Goal: Task Accomplishment & Management: Manage account settings

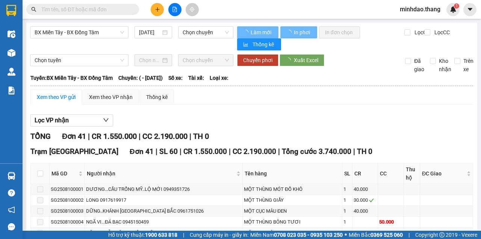
click at [108, 10] on input "text" at bounding box center [85, 9] width 89 height 8
type input "[DATE]"
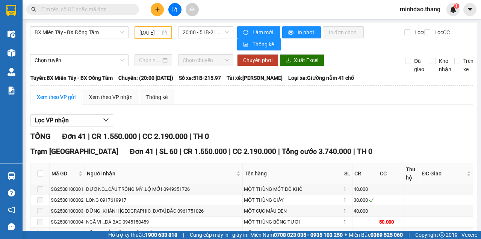
paste input "0915526617"
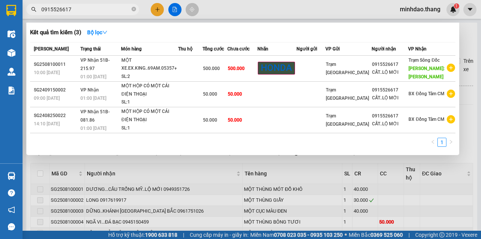
type input "0915526617"
click at [220, 14] on div at bounding box center [240, 119] width 481 height 239
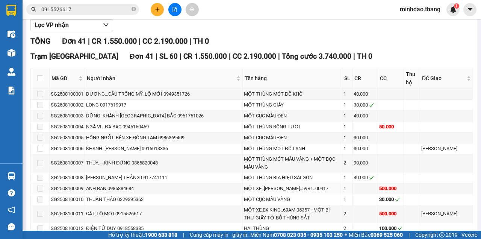
scroll to position [50, 0]
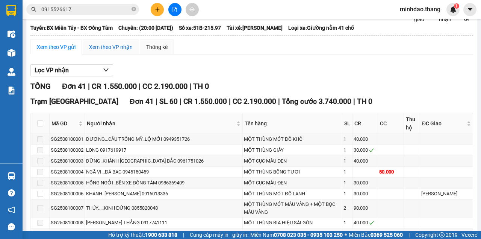
click at [102, 44] on div "Xem theo VP nhận" at bounding box center [111, 47] width 44 height 8
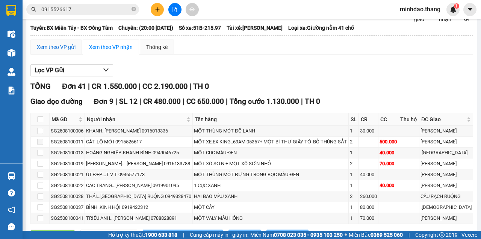
click at [64, 47] on div "Xem theo VP gửi" at bounding box center [56, 47] width 39 height 8
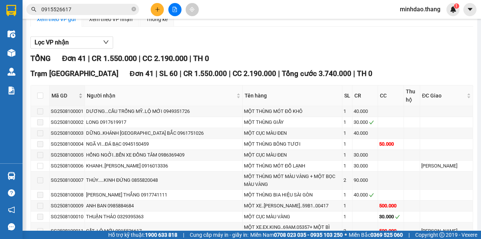
scroll to position [100, 0]
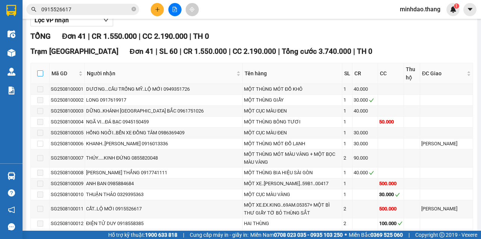
click at [42, 74] on input "checkbox" at bounding box center [40, 73] width 6 height 6
checkbox input "true"
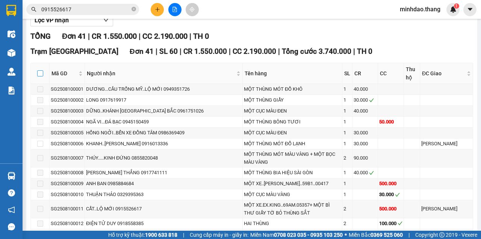
checkbox input "true"
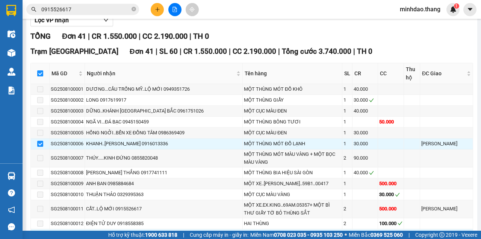
click at [39, 75] on input "checkbox" at bounding box center [40, 73] width 6 height 6
checkbox input "false"
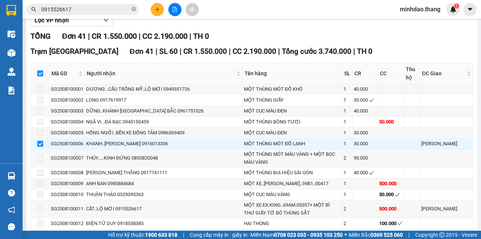
checkbox input "false"
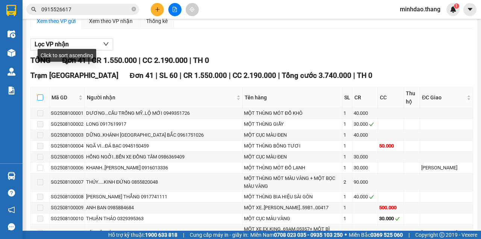
scroll to position [50, 0]
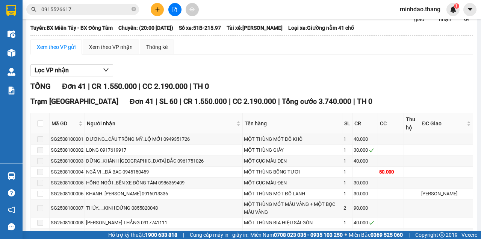
click at [93, 9] on input "0915526617" at bounding box center [85, 9] width 89 height 8
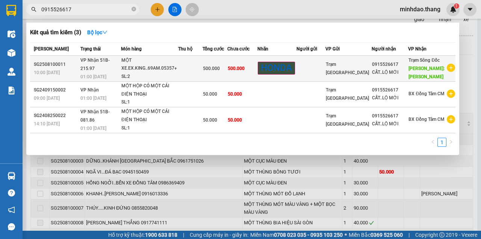
click at [227, 73] on div "500.000" at bounding box center [215, 68] width 24 height 8
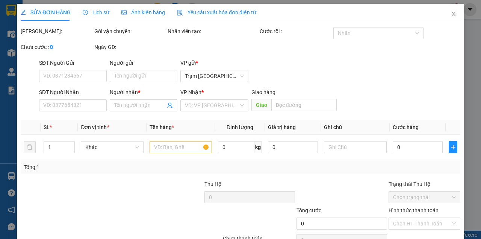
type input "0915526617"
type input "CẤT..LỘ MỚI"
type input "[PERSON_NAME]"
type input "500.000"
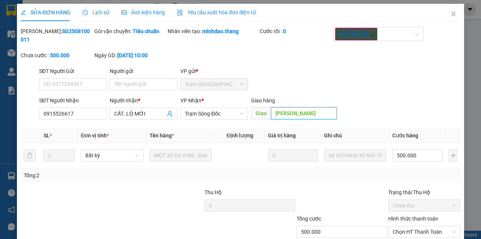
click at [304, 118] on input "[PERSON_NAME]" at bounding box center [303, 113] width 65 height 12
click at [185, 111] on span "Trạm Sông Đốc" at bounding box center [214, 113] width 59 height 11
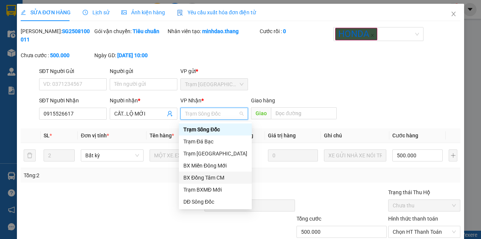
click at [203, 178] on div "BX Đồng Tâm CM" at bounding box center [215, 177] width 64 height 8
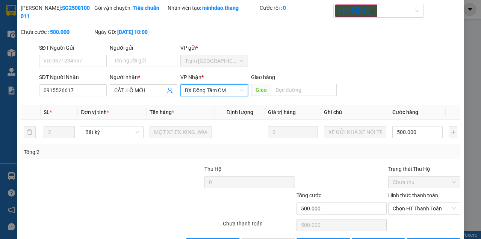
scroll to position [49, 0]
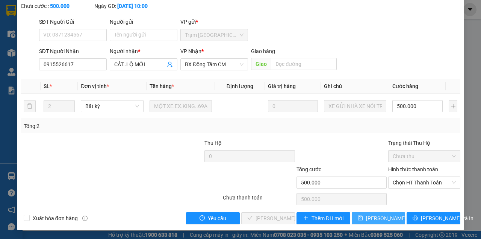
click at [385, 219] on span "[PERSON_NAME] thay đổi" at bounding box center [396, 218] width 60 height 8
click at [352, 212] on button "[PERSON_NAME] thay đổi" at bounding box center [379, 218] width 54 height 12
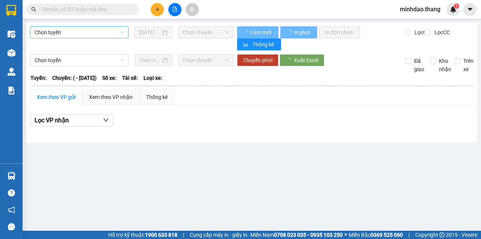
type input "[DATE]"
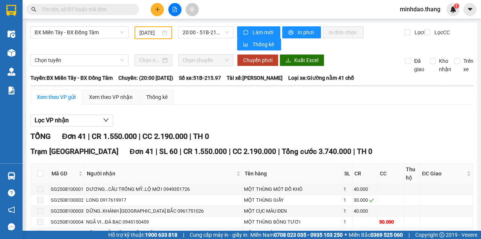
click at [417, 15] on div "minhdao.thang 1" at bounding box center [427, 9] width 66 height 13
click at [418, 11] on span "minhdao.thang" at bounding box center [420, 9] width 53 height 9
click at [97, 99] on div "Xem theo VP nhận" at bounding box center [111, 97] width 44 height 8
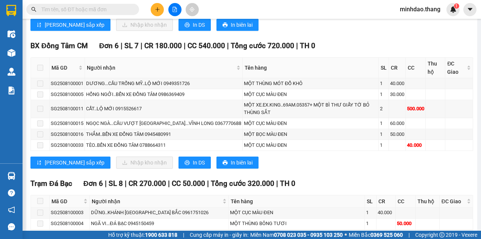
scroll to position [519, 0]
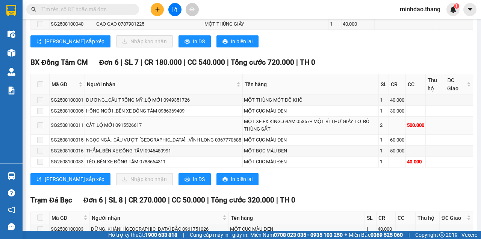
click at [39, 122] on span at bounding box center [40, 125] width 6 height 6
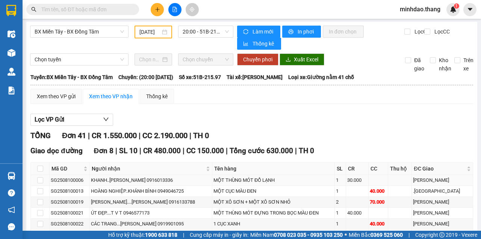
scroll to position [0, 0]
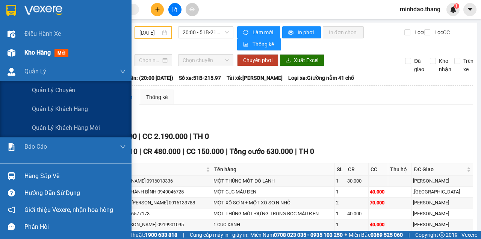
click at [34, 57] on div "Kho hàng mới" at bounding box center [47, 52] width 47 height 9
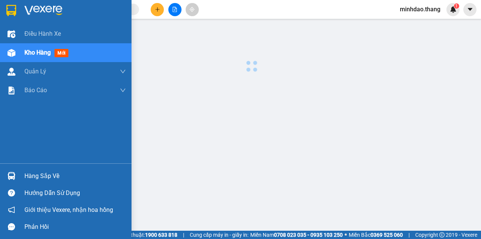
click at [34, 57] on div "Kho hàng mới" at bounding box center [47, 52] width 47 height 9
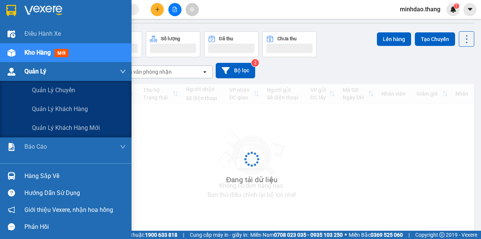
scroll to position [42, 0]
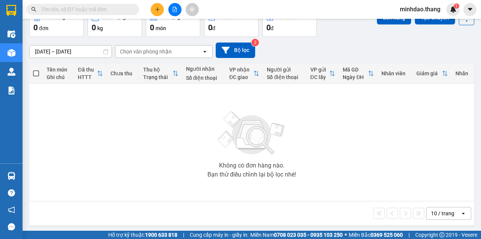
click at [124, 10] on input "text" at bounding box center [85, 9] width 89 height 8
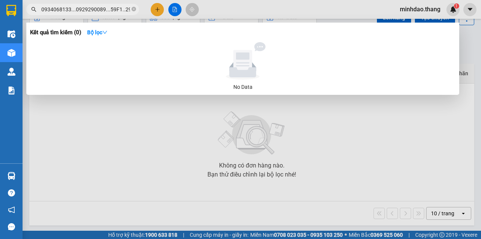
type input "0934068133...0929290089...59F1..29540"
drag, startPoint x: 129, startPoint y: 8, endPoint x: 30, endPoint y: 9, distance: 99.3
click at [30, 9] on span "0934068133...0929290089...59F1..29540" at bounding box center [82, 9] width 113 height 11
drag, startPoint x: 133, startPoint y: 10, endPoint x: 122, endPoint y: 43, distance: 35.0
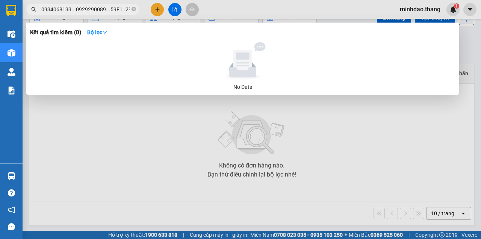
click at [133, 10] on icon "close-circle" at bounding box center [134, 9] width 5 height 5
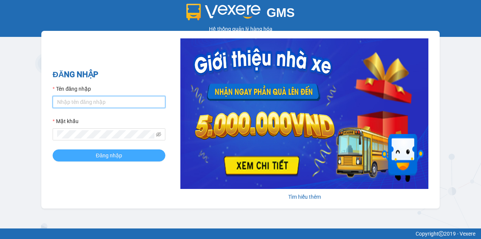
type input "minhdao.thang"
click at [98, 157] on span "Đăng nhập" at bounding box center [109, 155] width 26 height 8
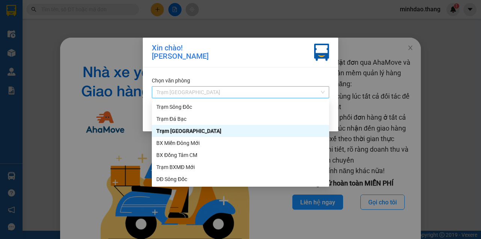
drag, startPoint x: 192, startPoint y: 92, endPoint x: 193, endPoint y: 103, distance: 10.9
click at [192, 92] on span "Trạm [GEOGRAPHIC_DATA]" at bounding box center [240, 91] width 168 height 11
click at [183, 157] on div "BX Đồng Tâm CM" at bounding box center [240, 155] width 168 height 8
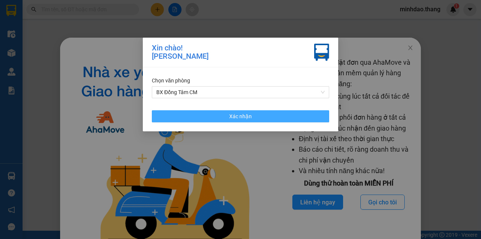
click at [206, 115] on button "Xác nhận" at bounding box center [240, 116] width 177 height 12
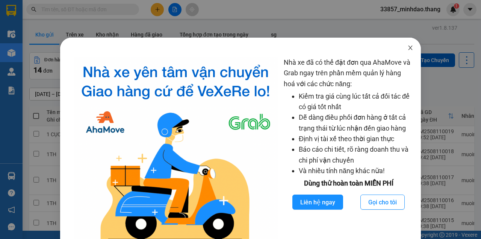
click at [408, 47] on icon "close" at bounding box center [410, 47] width 4 height 5
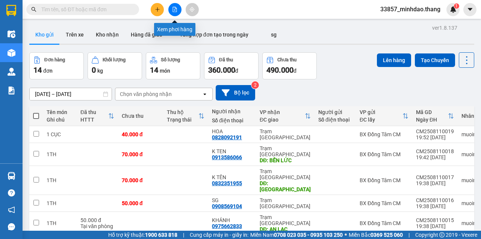
click at [176, 11] on icon "file-add" at bounding box center [174, 9] width 5 height 5
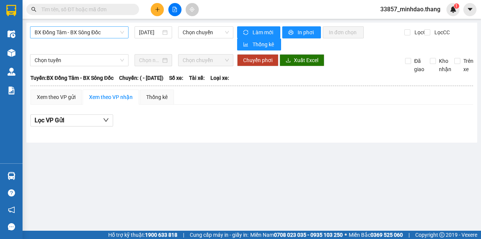
click at [99, 33] on span "BX Đồng Tâm - BX Sông Đốc" at bounding box center [79, 32] width 89 height 11
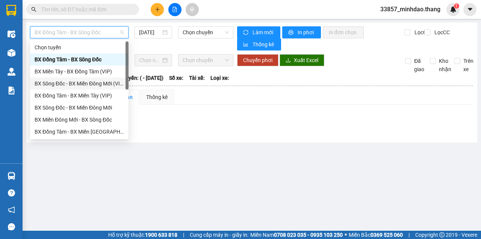
scroll to position [72, 0]
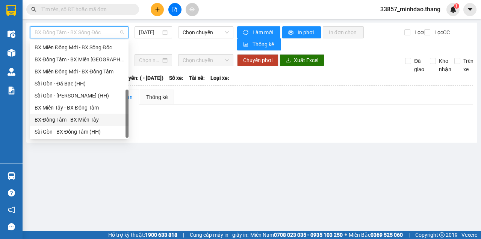
click at [80, 122] on div "BX Đồng Tâm - BX Miền Tây" at bounding box center [79, 119] width 89 height 8
type input "[DATE]"
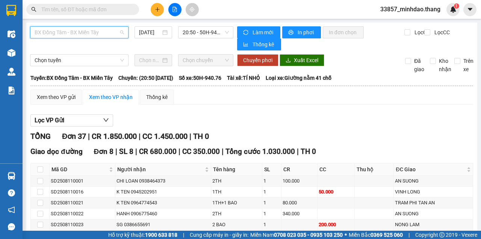
click at [106, 35] on span "BX Đồng Tâm - BX Miền Tây" at bounding box center [79, 32] width 89 height 11
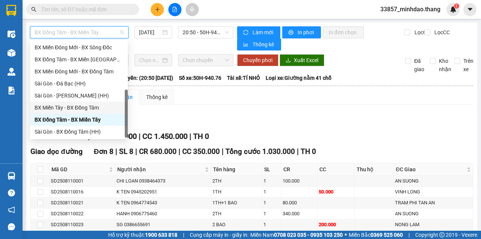
click at [65, 108] on div "BX Miền Tây - BX Đồng Tâm" at bounding box center [79, 107] width 89 height 8
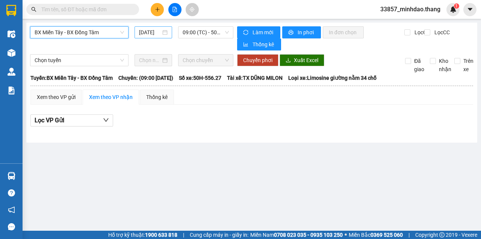
click at [152, 30] on input "[DATE]" at bounding box center [150, 32] width 22 height 8
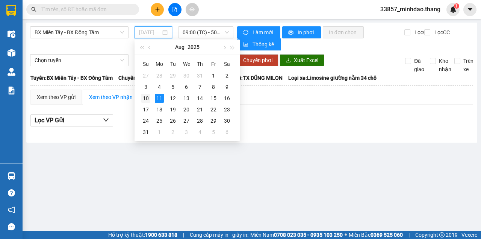
click at [149, 99] on div "10" at bounding box center [145, 98] width 9 height 9
type input "[DATE]"
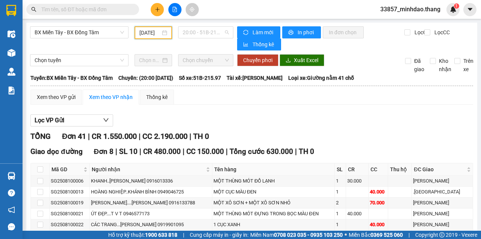
drag, startPoint x: 201, startPoint y: 30, endPoint x: 201, endPoint y: 40, distance: 9.4
click at [201, 31] on span "20:00 - 51B-215.97" at bounding box center [206, 32] width 46 height 11
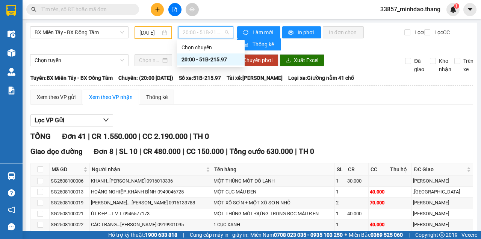
click at [199, 61] on div "20:00 - 51B-215.97" at bounding box center [211, 59] width 59 height 8
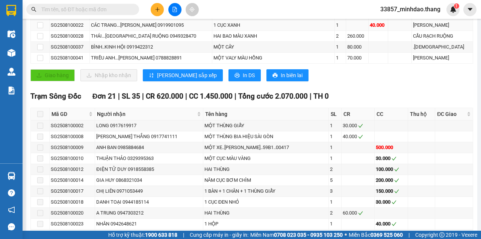
scroll to position [250, 0]
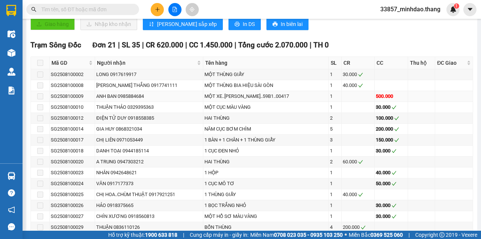
click at [41, 96] on span at bounding box center [40, 96] width 6 height 6
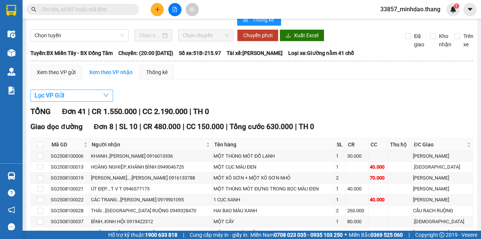
scroll to position [50, 0]
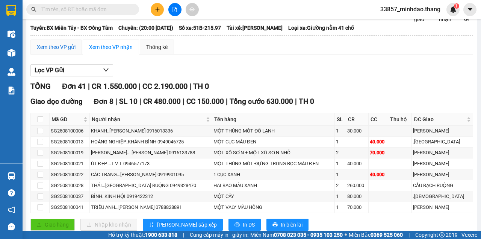
click at [66, 48] on div "Xem theo VP gửi" at bounding box center [56, 47] width 39 height 8
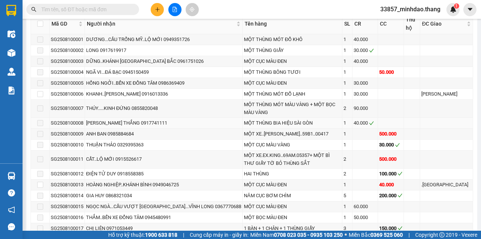
scroll to position [150, 0]
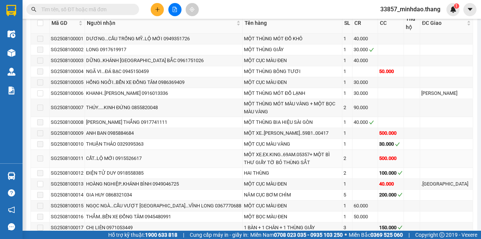
click at [40, 155] on span at bounding box center [40, 158] width 6 height 6
drag, startPoint x: 114, startPoint y: 150, endPoint x: 150, endPoint y: 151, distance: 36.5
click at [148, 155] on div "CẤT..LỘ MỚI 0915526617" at bounding box center [163, 159] width 155 height 8
click at [244, 151] on div "MỘT XE.EX.KING..69AM.05357+ MỘT BÌ THƯ GIẤY TỜ BỎ THÙNG SẮT" at bounding box center [292, 158] width 97 height 15
drag, startPoint x: 212, startPoint y: 147, endPoint x: 347, endPoint y: 155, distance: 134.5
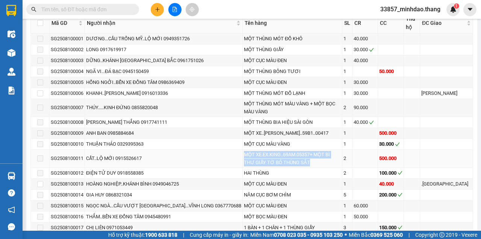
click at [347, 155] on tr "SG2508100011 CẤT..LỘ MỚI 0915526617 MỘT XE.EX.KING..69AM.05357+ MỘT BÌ THƯ GIẤY…" at bounding box center [252, 159] width 443 height 18
click at [256, 169] on div "HAI THÙNG" at bounding box center [292, 173] width 97 height 8
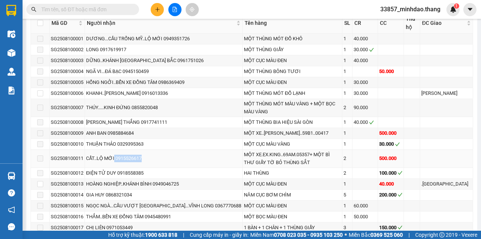
drag, startPoint x: 112, startPoint y: 148, endPoint x: 164, endPoint y: 147, distance: 51.5
click at [164, 155] on div "CẤT..LỘ MỚI 0915526617" at bounding box center [163, 159] width 155 height 8
drag, startPoint x: 324, startPoint y: 147, endPoint x: 259, endPoint y: 147, distance: 65.1
click at [262, 151] on div "MỘT XE.EX.KING..69AM.05357+ MỘT BÌ THƯ GIẤY TỜ BỎ THÙNG SẮT" at bounding box center [292, 158] width 97 height 15
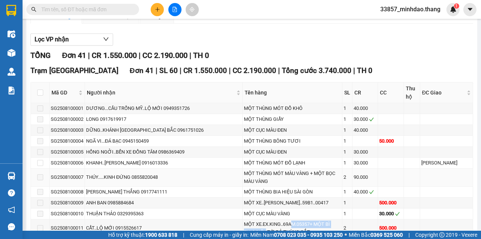
scroll to position [125, 0]
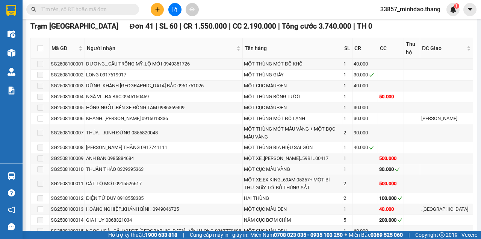
click at [172, 165] on div "THUẬN THẢO 0329395363" at bounding box center [163, 169] width 155 height 8
drag, startPoint x: 112, startPoint y: 175, endPoint x: 147, endPoint y: 175, distance: 35.0
click at [147, 180] on div "CẤT..LỘ MỚI 0915526617" at bounding box center [163, 184] width 155 height 8
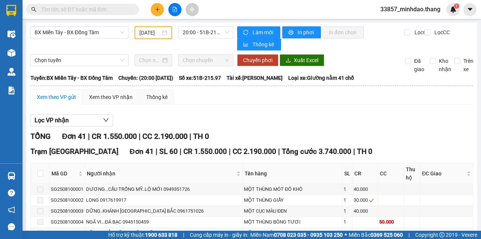
click at [408, 11] on span "33857_minhdao.thang" at bounding box center [411, 9] width 72 height 9
click at [399, 26] on span "Đăng xuất" at bounding box center [414, 23] width 56 height 8
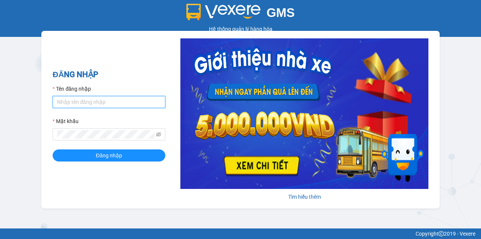
type input "minhdao.thang"
click at [129, 106] on input "minhdao.thang" at bounding box center [109, 102] width 113 height 12
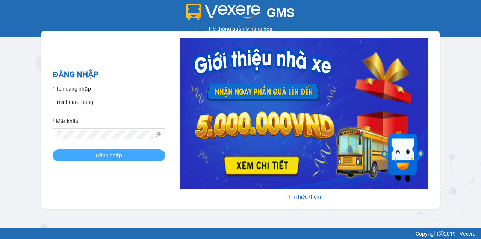
click at [99, 154] on span "Đăng nhập" at bounding box center [109, 155] width 26 height 8
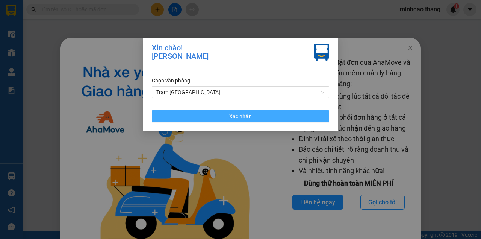
click at [202, 117] on button "Xác nhận" at bounding box center [240, 116] width 177 height 12
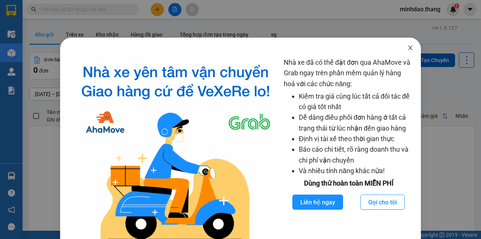
click at [408, 47] on icon "close" at bounding box center [410, 47] width 4 height 5
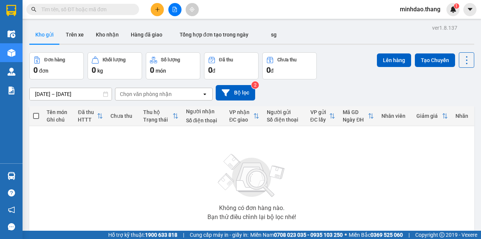
click at [232, 11] on div "Kết quả tìm kiếm ( 0 ) Bộ lọc No Data minhdao.thang 1" at bounding box center [240, 9] width 481 height 19
click at [121, 11] on input "text" at bounding box center [85, 9] width 89 height 8
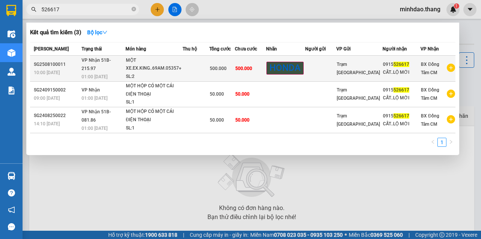
type input "526617"
click at [294, 77] on td "HONDA" at bounding box center [285, 69] width 39 height 26
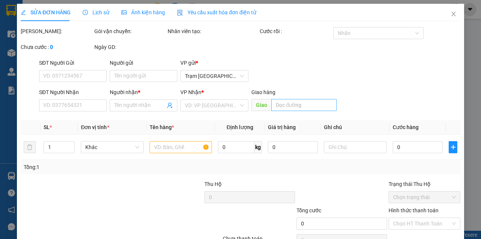
type input "0915526617"
type input "CẤT..LỘ MỚI"
type input "500.000"
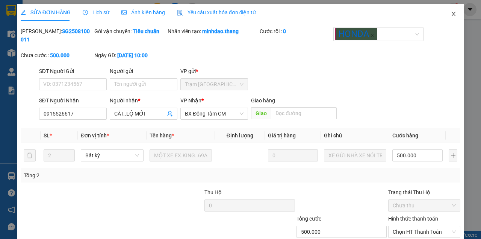
click at [453, 14] on span "Close" at bounding box center [453, 14] width 21 height 21
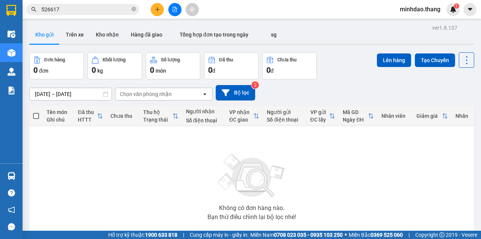
click at [180, 14] on div at bounding box center [175, 9] width 56 height 13
click at [177, 12] on button at bounding box center [174, 9] width 13 height 13
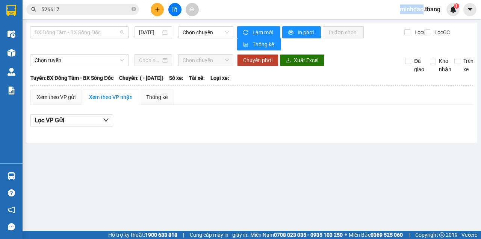
drag, startPoint x: 96, startPoint y: 32, endPoint x: 90, endPoint y: 61, distance: 29.9
click at [95, 33] on span "BX Đồng Tâm - BX Sông Đốc" at bounding box center [79, 32] width 89 height 11
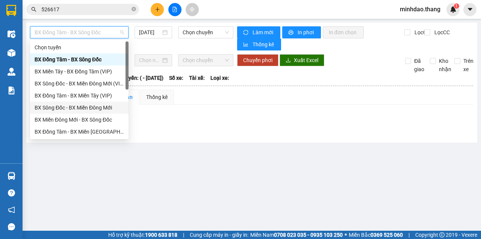
click at [89, 108] on div "BX Sông Đốc - BX Miền Đông Mới" at bounding box center [79, 107] width 89 height 8
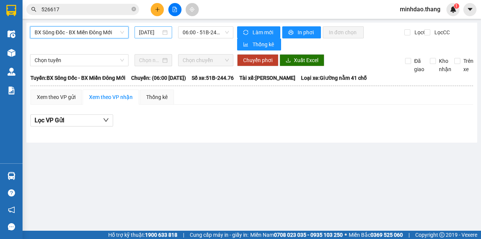
click at [157, 35] on input "[DATE]" at bounding box center [150, 32] width 22 height 8
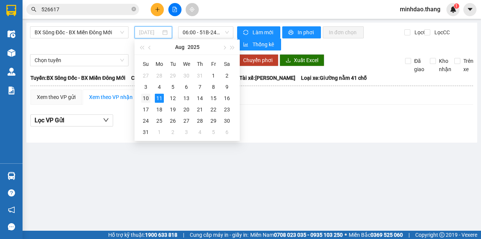
click at [146, 96] on div "10" at bounding box center [145, 98] width 9 height 9
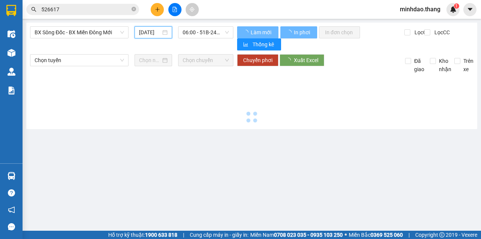
type input "[DATE]"
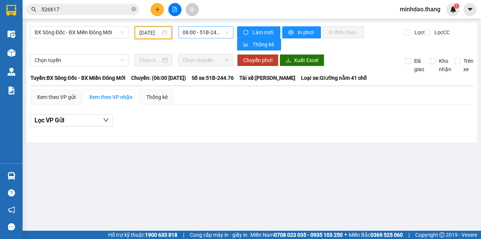
drag, startPoint x: 201, startPoint y: 32, endPoint x: 198, endPoint y: 35, distance: 4.6
click at [201, 32] on span "06:00 - 51B-244.76" at bounding box center [206, 32] width 46 height 11
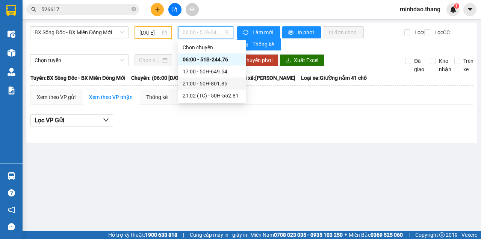
click at [195, 86] on div "21:00 - 50H-801.85" at bounding box center [212, 83] width 59 height 8
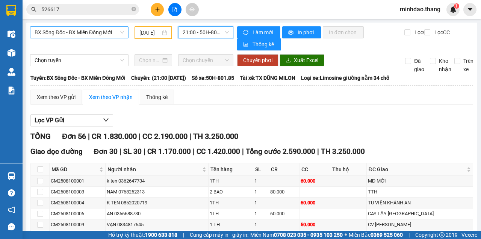
click at [89, 37] on span "BX Sông Đốc - BX Miền Đông Mới" at bounding box center [79, 32] width 89 height 11
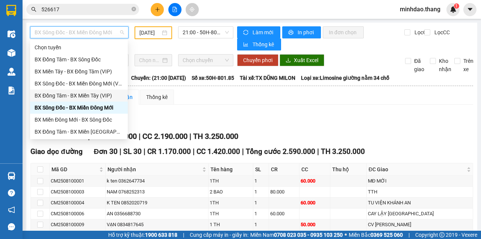
scroll to position [72, 0]
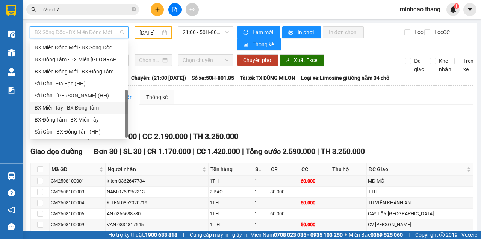
click at [83, 111] on div "BX Miền Tây - BX Đồng Tâm" at bounding box center [79, 107] width 89 height 8
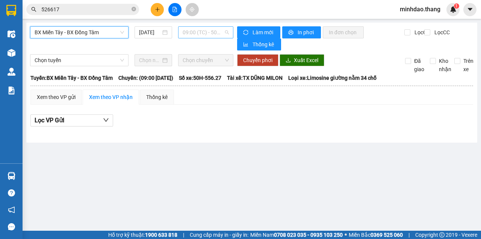
click at [205, 30] on span "09:00 (TC) - 50H-556.27" at bounding box center [206, 32] width 46 height 11
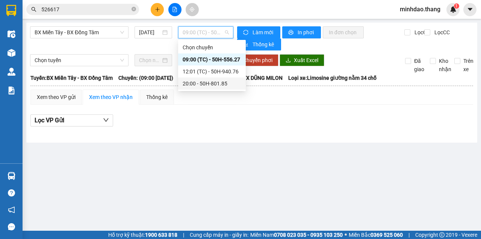
click at [201, 84] on div "20:00 - 50H-801.85" at bounding box center [212, 83] width 59 height 8
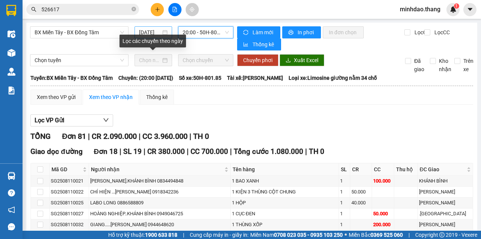
click at [159, 32] on input "[DATE]" at bounding box center [150, 32] width 22 height 8
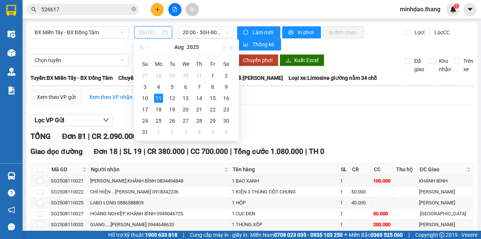
type input "[DATE]"
click at [88, 35] on span "BX Miền Tây - BX Đồng Tâm" at bounding box center [79, 32] width 89 height 11
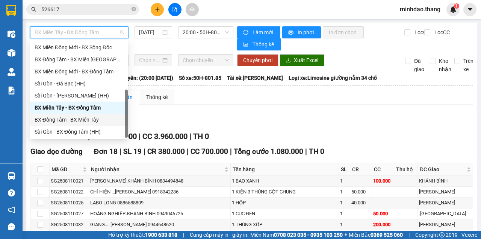
click at [77, 121] on div "BX Đồng Tâm - BX Miền Tây" at bounding box center [79, 119] width 89 height 8
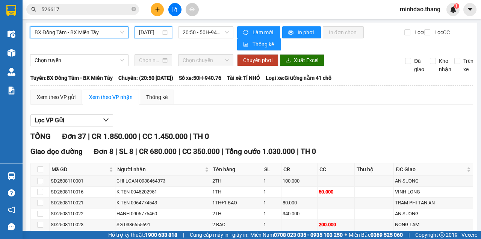
click at [153, 35] on input "[DATE]" at bounding box center [150, 32] width 22 height 8
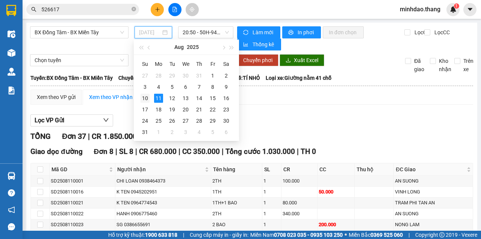
click at [150, 96] on td "10" at bounding box center [145, 98] width 14 height 11
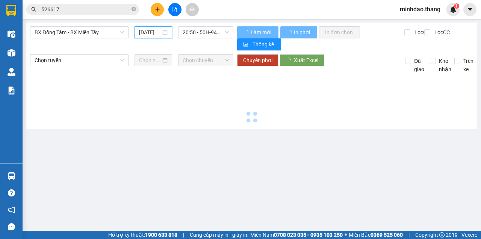
type input "[DATE]"
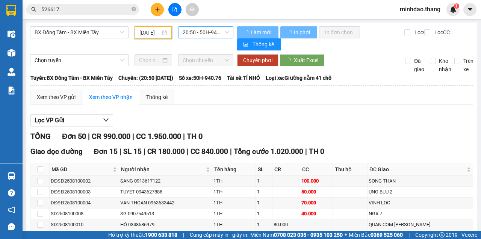
click at [202, 35] on span "20:50 - 50H-940.76" at bounding box center [206, 32] width 46 height 11
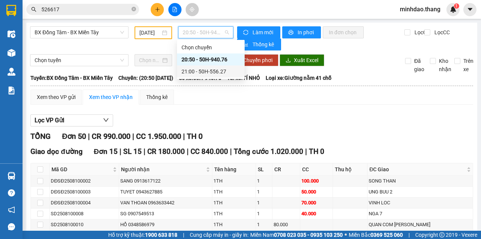
click at [197, 71] on div "21:00 - 50H-556.27" at bounding box center [211, 71] width 59 height 8
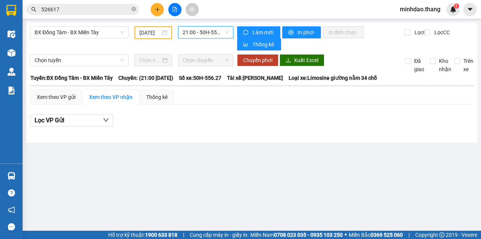
click at [214, 36] on span "21:00 - 50H-556.27" at bounding box center [206, 32] width 46 height 11
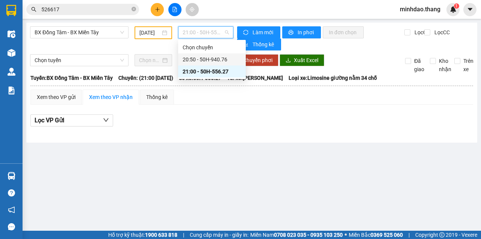
click at [197, 60] on div "20:50 - 50H-940.76" at bounding box center [212, 59] width 59 height 8
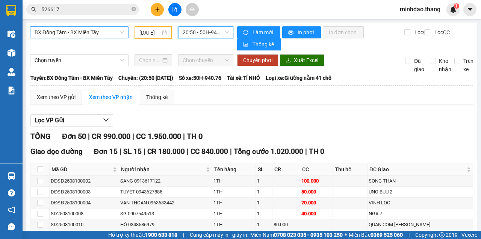
click at [96, 36] on span "BX Đồng Tâm - BX Miền Tây" at bounding box center [79, 32] width 89 height 11
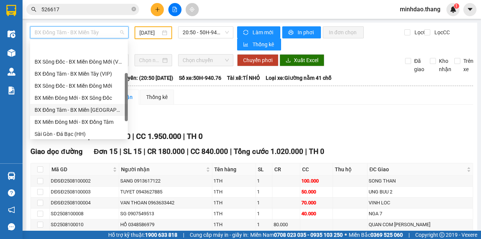
scroll to position [47, 0]
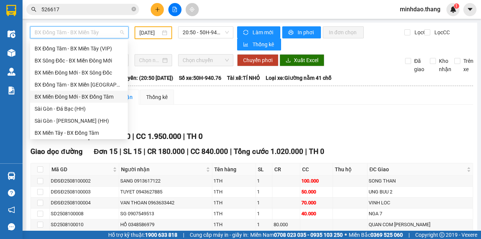
drag, startPoint x: 83, startPoint y: 83, endPoint x: 184, endPoint y: 114, distance: 106.0
click at [182, 115] on body "Kết quả tìm kiếm ( 3 ) Bộ lọc Mã ĐH Trạng thái Món hàng Thu hộ Tổng cước Chưa c…" at bounding box center [240, 119] width 481 height 239
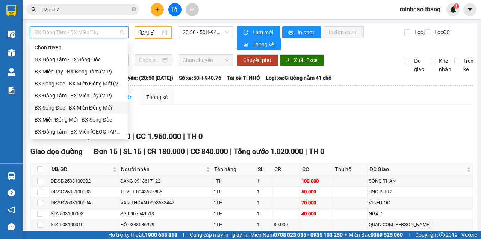
click at [99, 109] on div "BX Sông Đốc - BX Miền Đông Mới" at bounding box center [79, 107] width 89 height 8
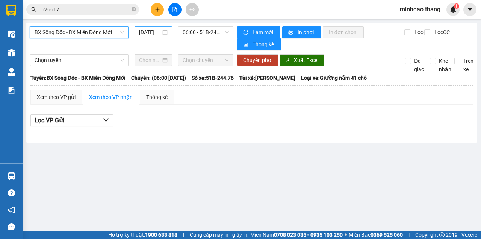
click at [152, 32] on input "[DATE]" at bounding box center [150, 32] width 22 height 8
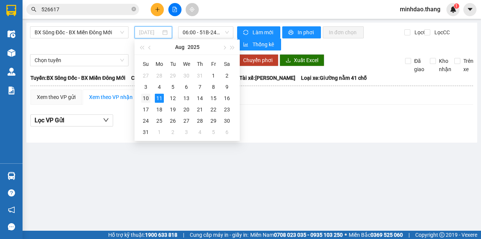
click at [151, 97] on td "10" at bounding box center [146, 98] width 14 height 11
type input "[DATE]"
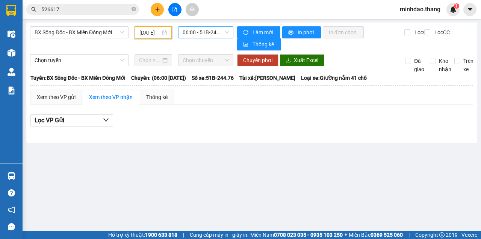
click at [201, 34] on span "06:00 - 51B-244.76" at bounding box center [206, 32] width 46 height 11
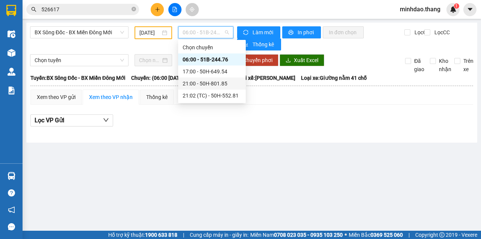
click at [198, 83] on div "21:00 - 50H-801.85" at bounding box center [212, 83] width 59 height 8
